Goal: Task Accomplishment & Management: Manage account settings

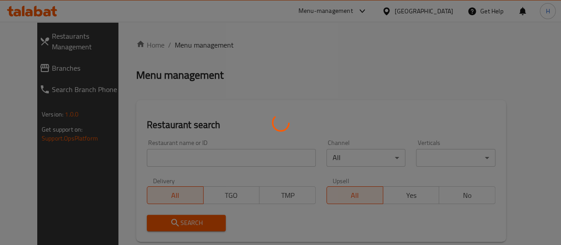
click at [365, 17] on div at bounding box center [280, 122] width 561 height 245
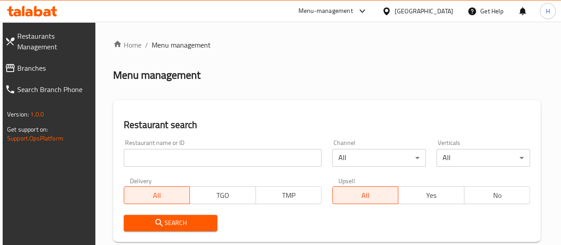
click at [365, 17] on div "Menu-management" at bounding box center [333, 10] width 83 height 21
click at [353, 11] on div "Menu-management" at bounding box center [326, 11] width 55 height 11
click at [345, 104] on div "Restaurant-Management" at bounding box center [320, 97] width 84 height 20
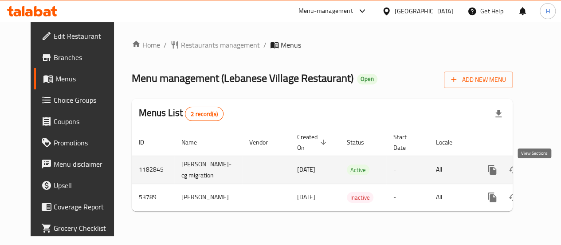
click at [546, 174] on link "enhanced table" at bounding box center [556, 169] width 21 height 21
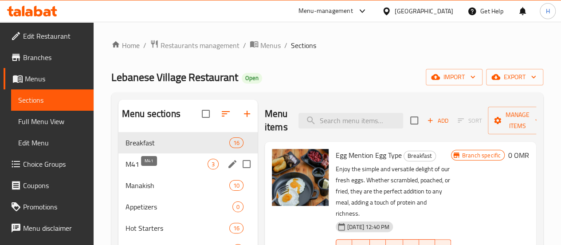
click at [154, 169] on span "M41" at bounding box center [167, 163] width 82 height 11
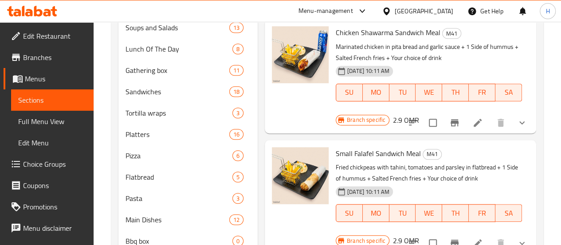
scroll to position [243, 0]
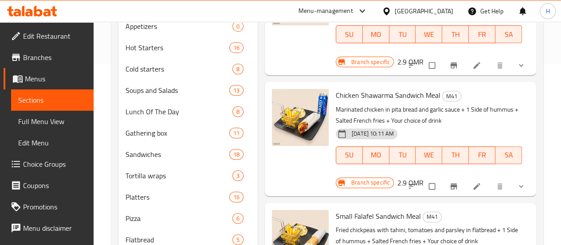
scroll to position [189, 0]
